Goal: Check status: Check status

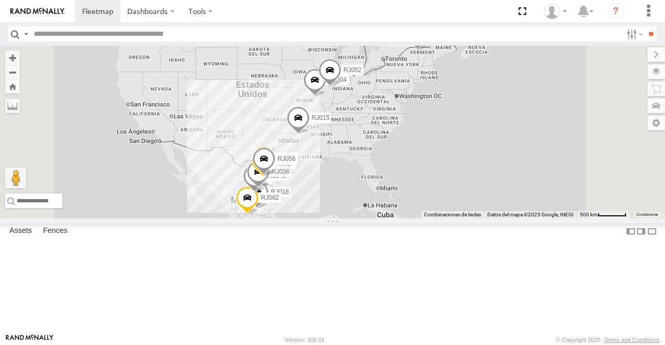
click at [261, 66] on div "RJ051 RJ018 RJ025 RJ062 RJ043 RJ040 RJ015 RJ014 RJ082 RJ007 RJ004 RJ041 RJ071 R…" at bounding box center [332, 132] width 665 height 173
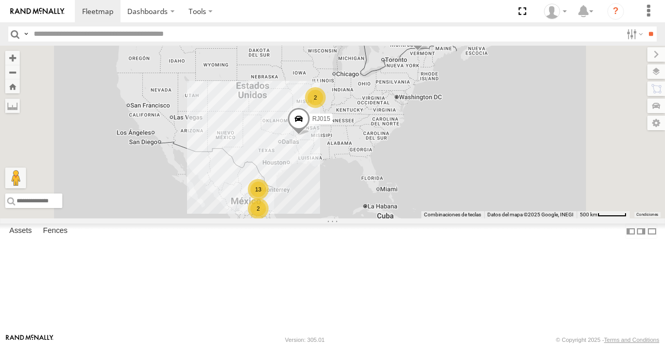
scroll to position [224, 0]
click at [0, 0] on div "RJ014 XPD GLOBAL" at bounding box center [0, 0] width 0 height 0
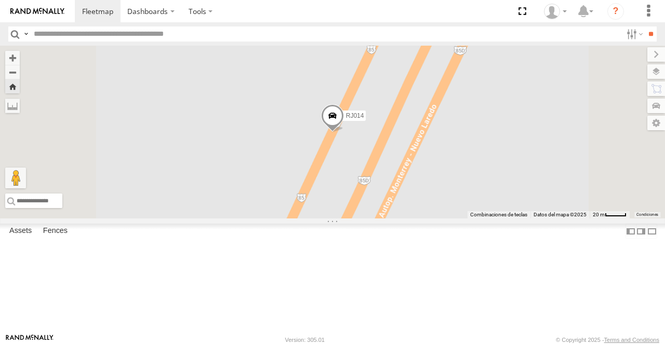
click at [344, 132] on span at bounding box center [332, 118] width 23 height 28
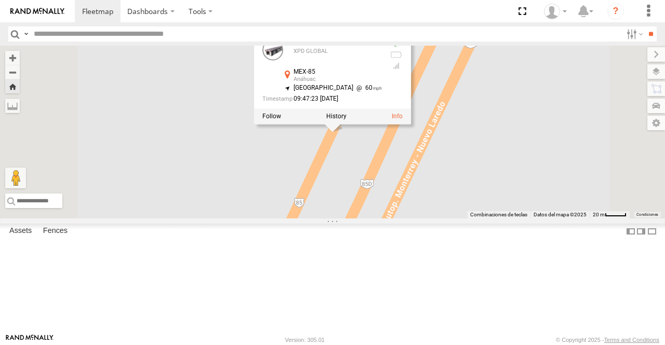
click at [382, 83] on div "Anáhuac" at bounding box center [337, 79] width 88 height 6
click at [20, 73] on button "Zoom out" at bounding box center [12, 72] width 15 height 15
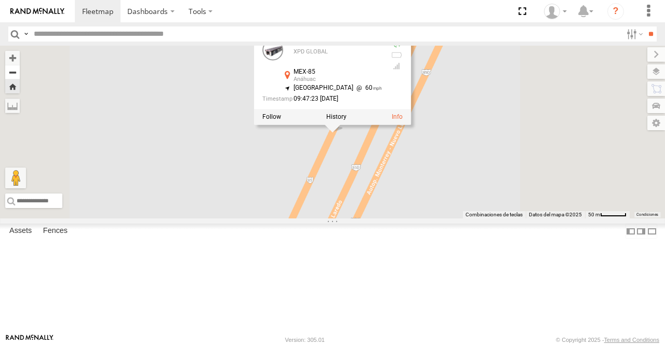
click at [20, 73] on button "Zoom out" at bounding box center [12, 72] width 15 height 15
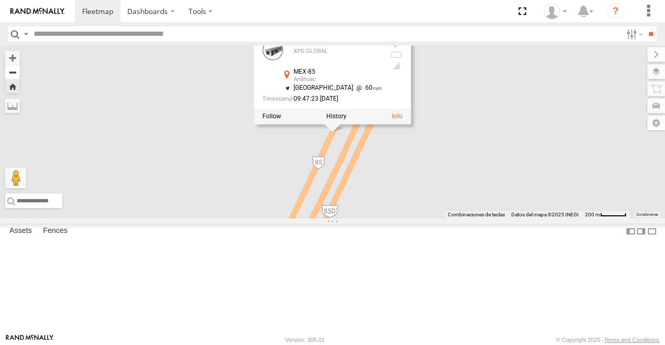
click at [20, 73] on button "Zoom out" at bounding box center [12, 72] width 15 height 15
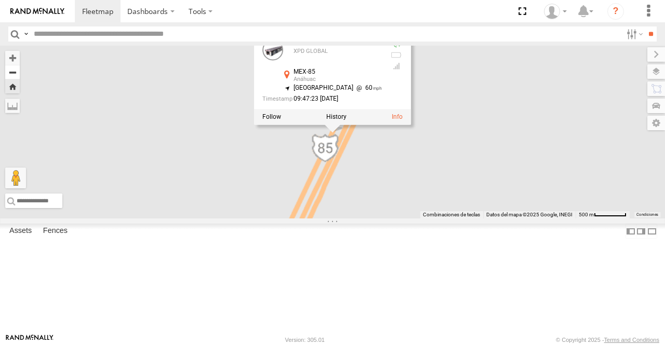
click at [20, 73] on button "Zoom out" at bounding box center [12, 72] width 15 height 15
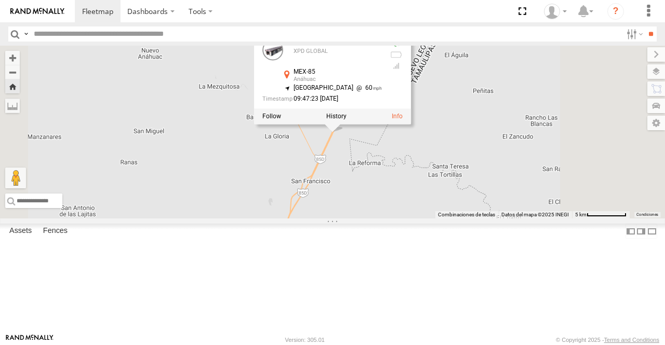
click at [564, 190] on div "RJ014 RJ014 XPD GLOBAL MEX-85 Anáhuac 26.93643 , -99.79305 [GEOGRAPHIC_DATA] 60…" at bounding box center [332, 132] width 665 height 173
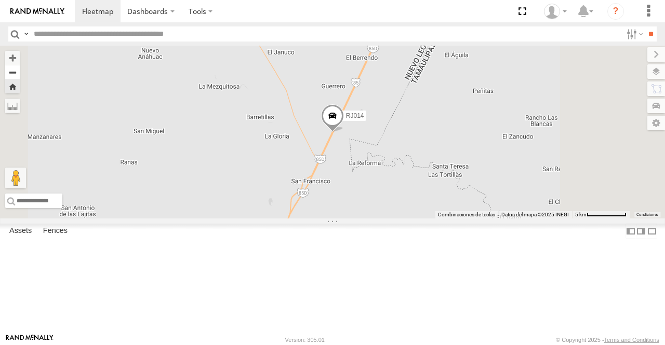
click at [20, 75] on button "Zoom out" at bounding box center [12, 72] width 15 height 15
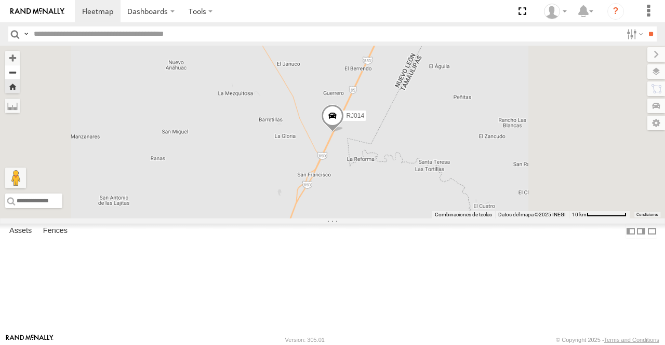
click at [20, 75] on button "Zoom out" at bounding box center [12, 72] width 15 height 15
